Goal: Task Accomplishment & Management: Use online tool/utility

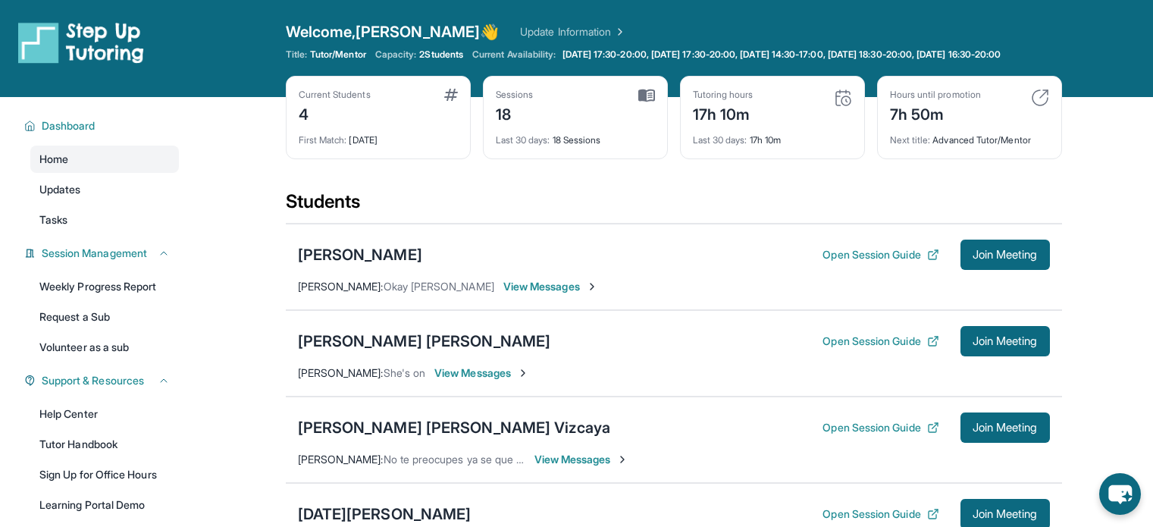
scroll to position [145, 0]
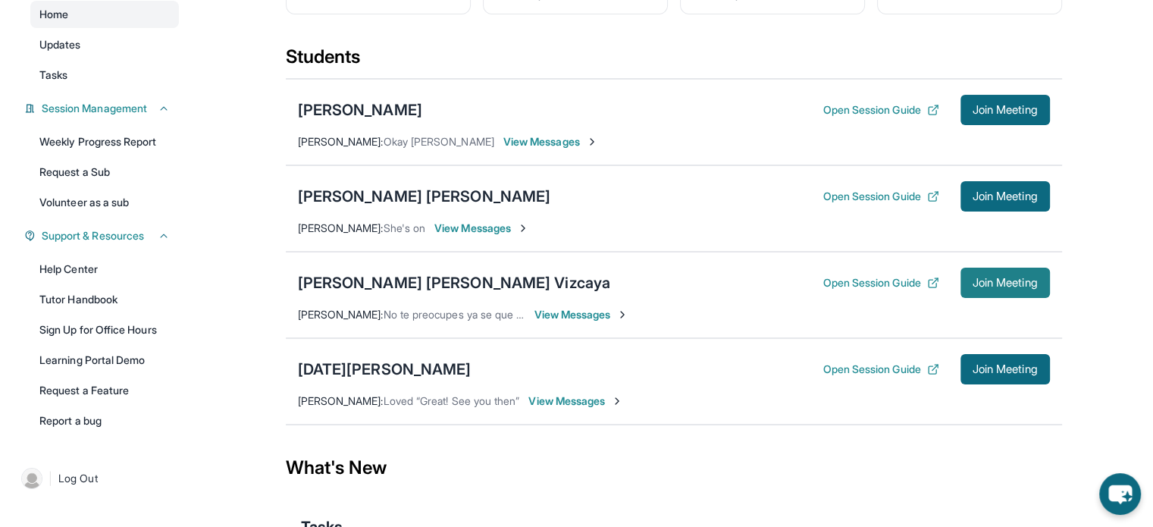
click at [974, 287] on span "Join Meeting" at bounding box center [1004, 282] width 65 height 9
click at [983, 287] on span "Join Meeting" at bounding box center [1004, 282] width 65 height 9
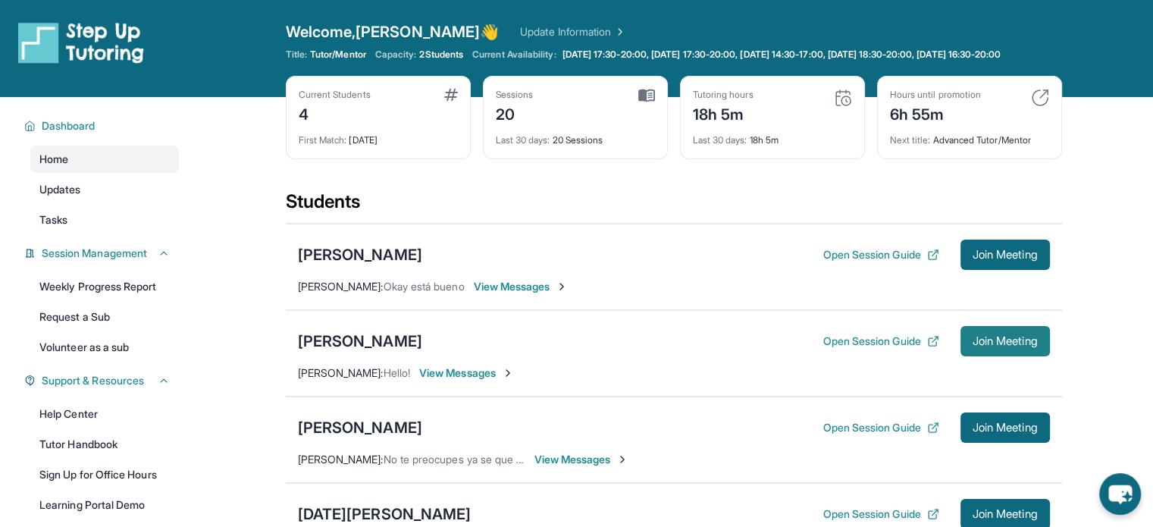
click at [1008, 346] on span "Join Meeting" at bounding box center [1004, 341] width 65 height 9
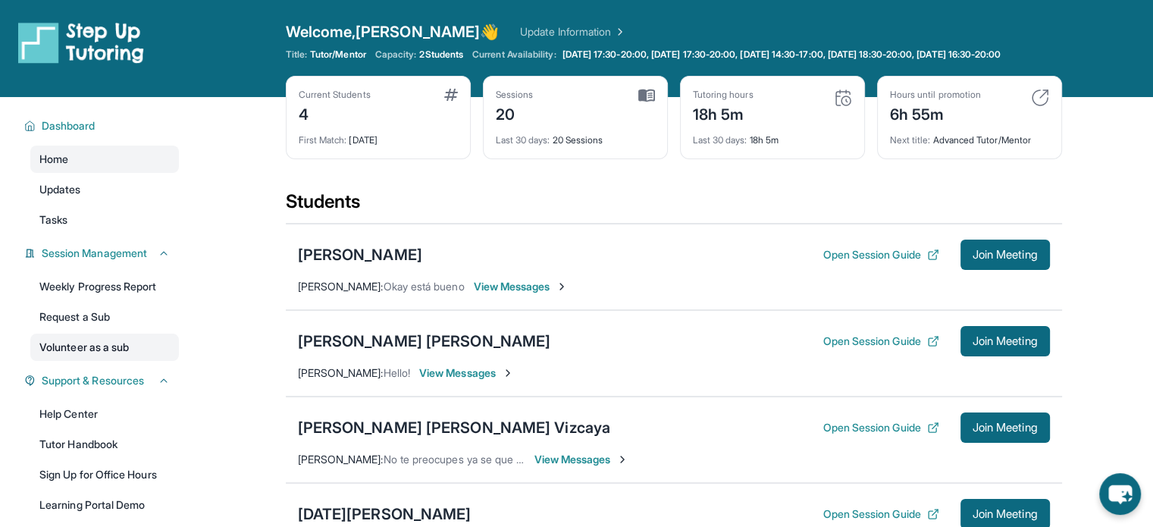
click at [121, 346] on link "Volunteer as a sub" at bounding box center [104, 346] width 149 height 27
